Goal: Task Accomplishment & Management: Manage account settings

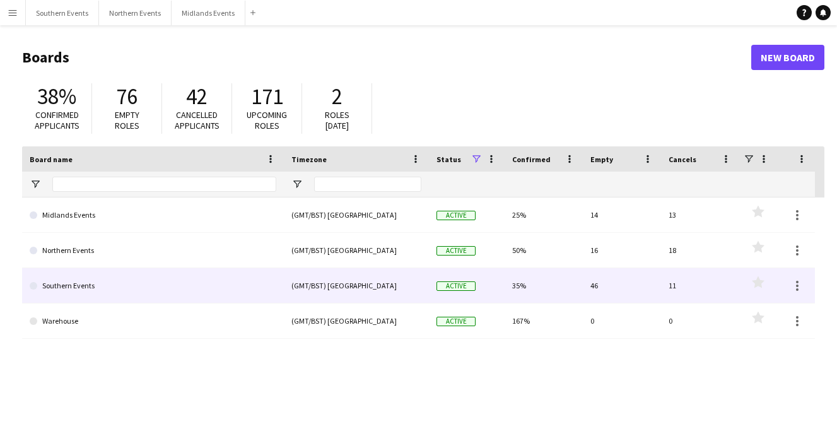
click at [204, 288] on link "Southern Events" at bounding box center [153, 285] width 247 height 35
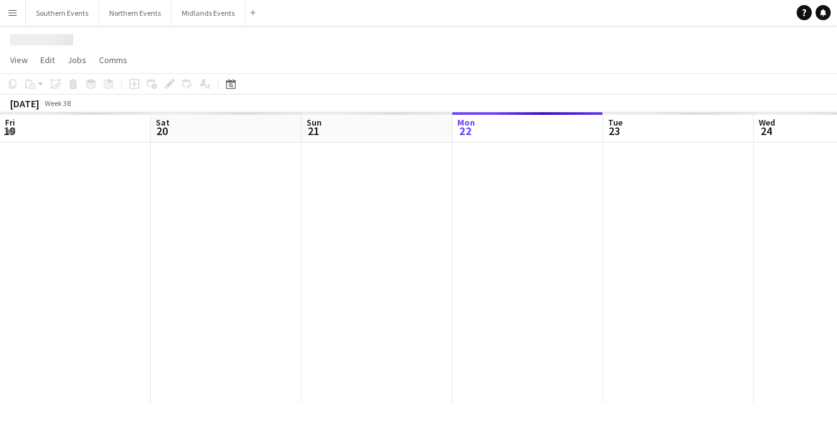
scroll to position [0, 301]
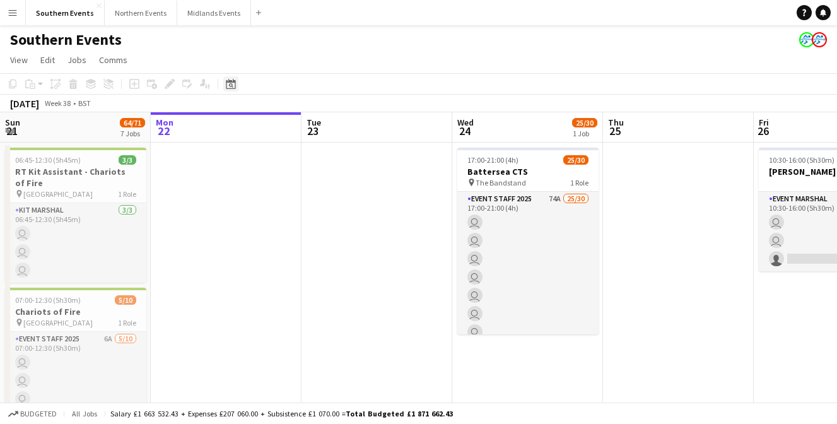
click at [230, 85] on icon "Date picker" at bounding box center [231, 84] width 10 height 10
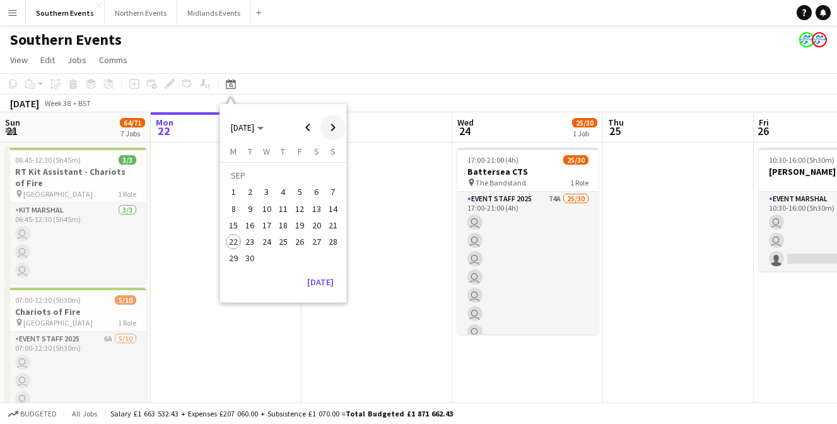
click at [332, 126] on span "Next month" at bounding box center [332, 127] width 25 height 25
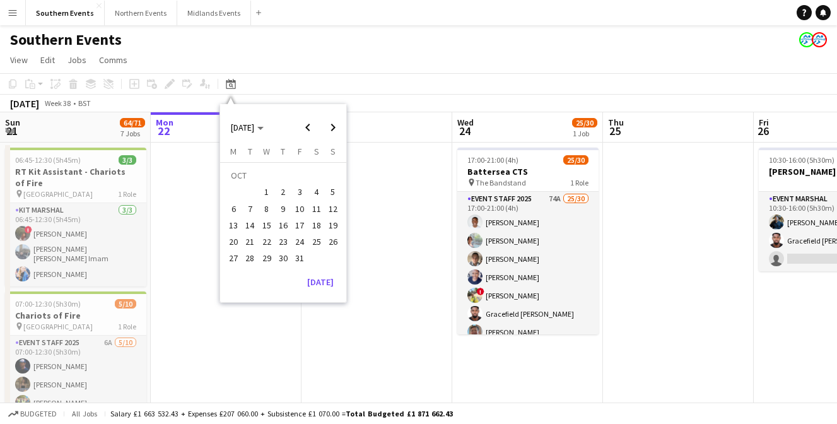
click at [315, 191] on span "4" at bounding box center [316, 192] width 15 height 15
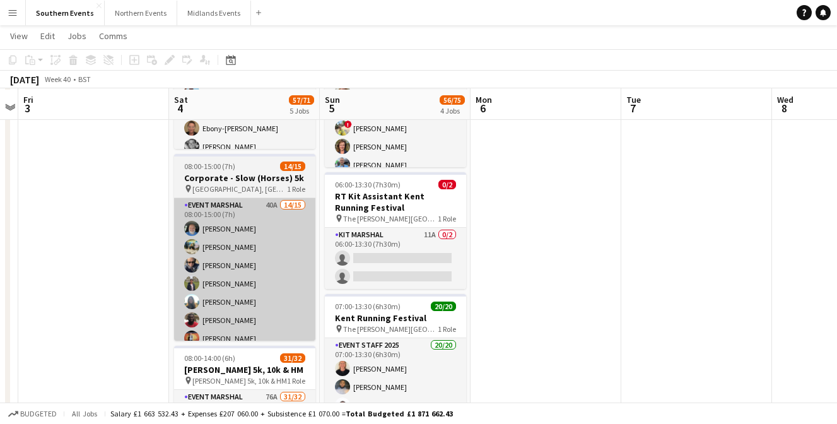
scroll to position [289, 0]
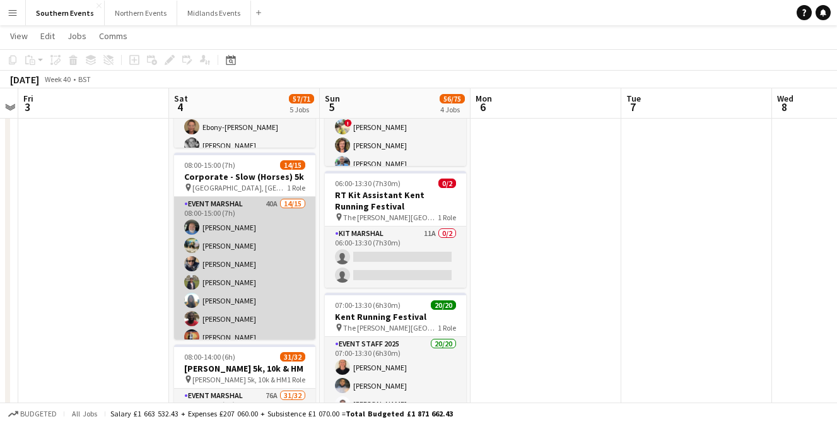
click at [271, 262] on app-card-role "Event Marshal 40A 14/15 08:00-15:00 (7h) [PERSON_NAME] [PERSON_NAME] [PERSON_NA…" at bounding box center [244, 346] width 141 height 299
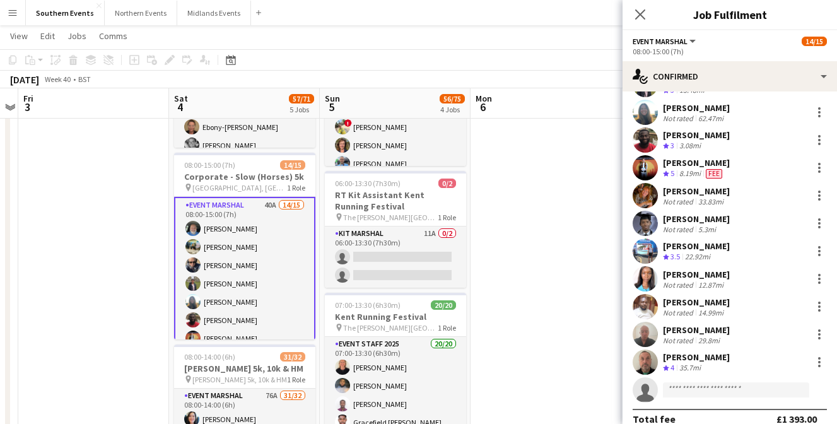
scroll to position [154, 0]
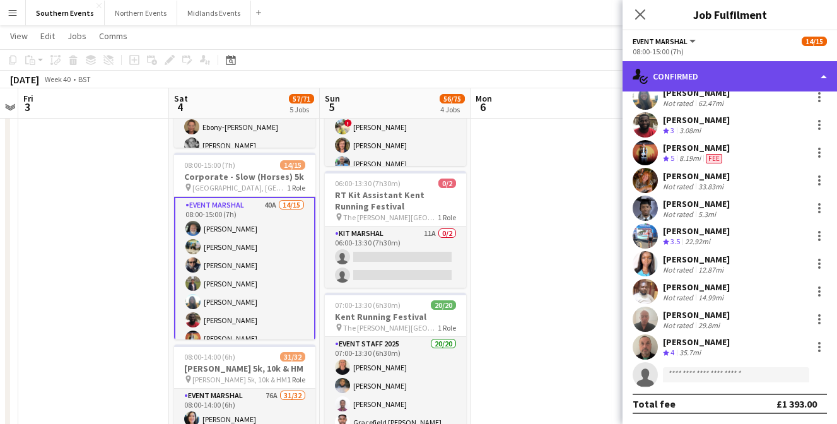
click at [727, 74] on div "single-neutral-actions-check-2 Confirmed" at bounding box center [730, 76] width 214 height 30
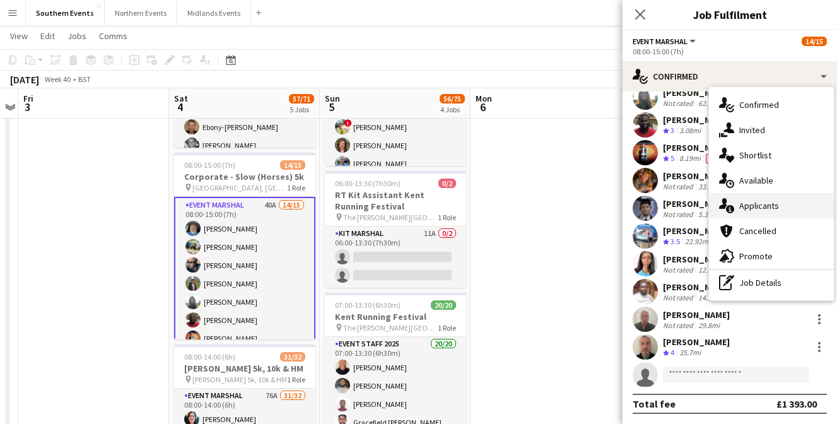
click at [754, 203] on span "Applicants" at bounding box center [759, 205] width 40 height 11
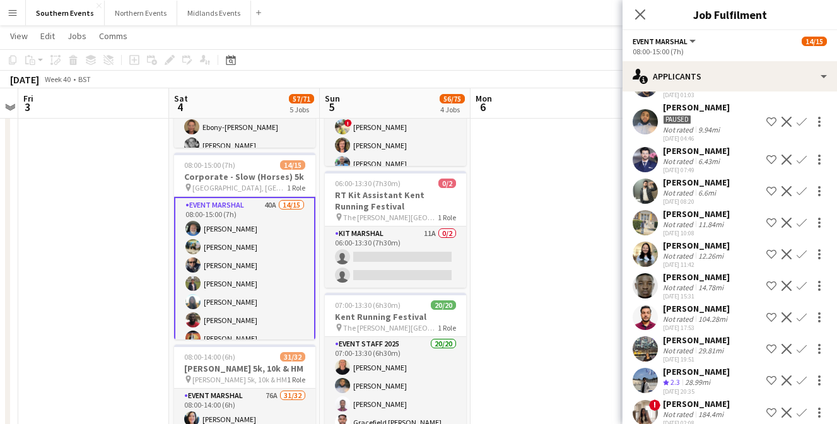
scroll to position [952, 0]
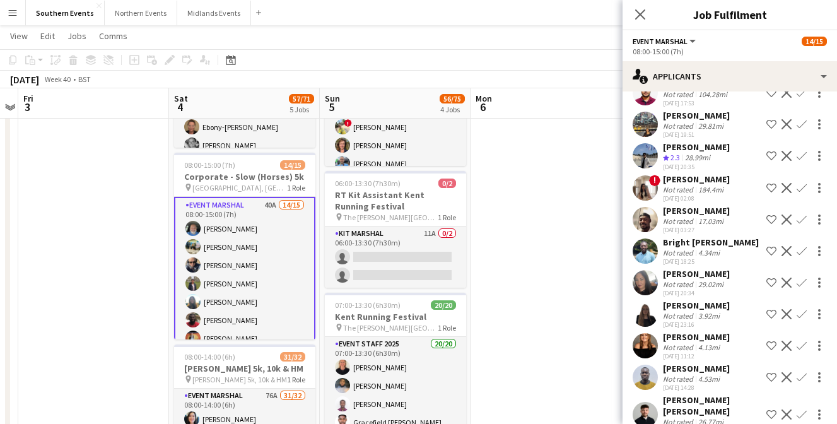
click at [681, 331] on div "[PERSON_NAME]" at bounding box center [696, 336] width 67 height 11
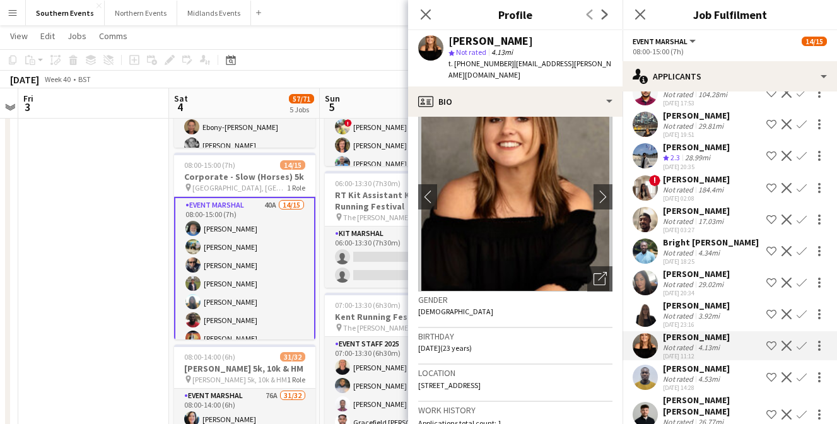
scroll to position [0, 0]
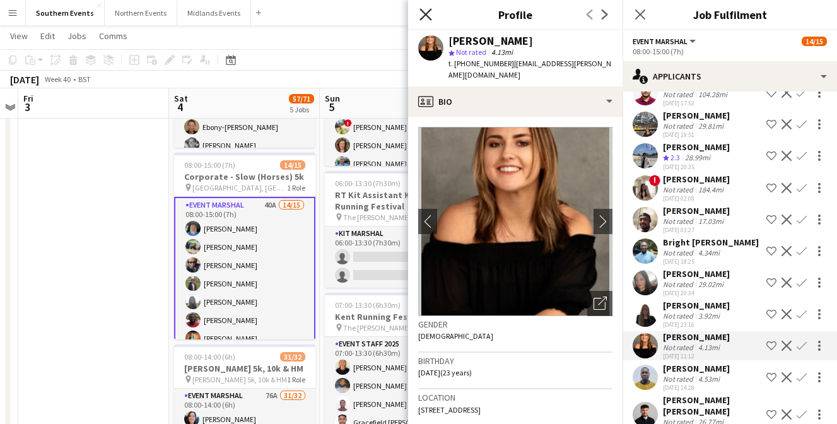
click at [424, 16] on icon at bounding box center [425, 14] width 12 height 12
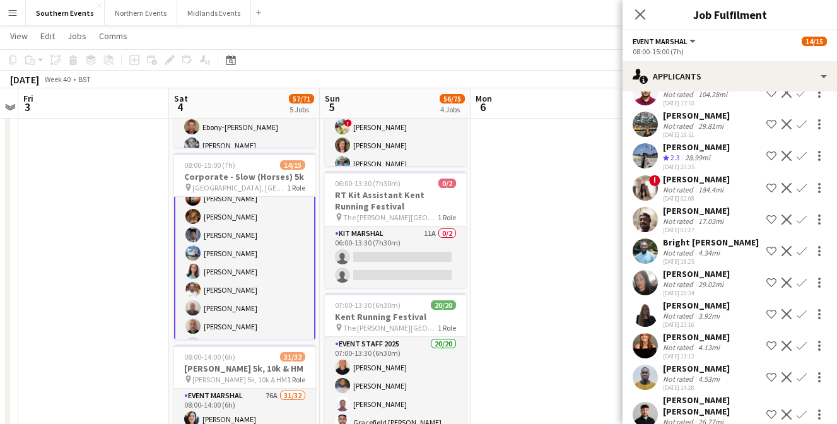
scroll to position [159, 0]
